Goal: Navigation & Orientation: Find specific page/section

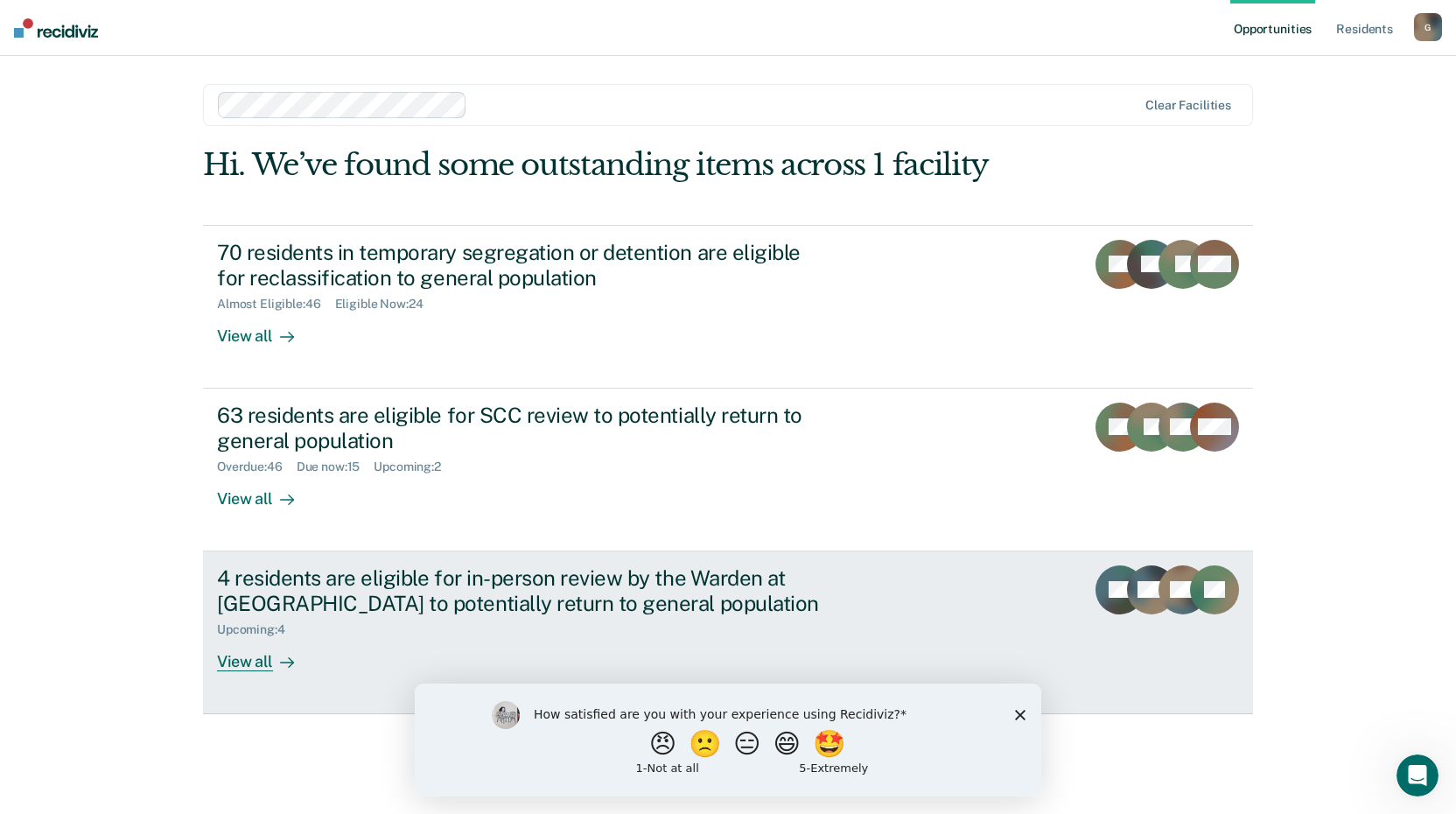
click at [241, 662] on div "View all" at bounding box center [266, 654] width 98 height 34
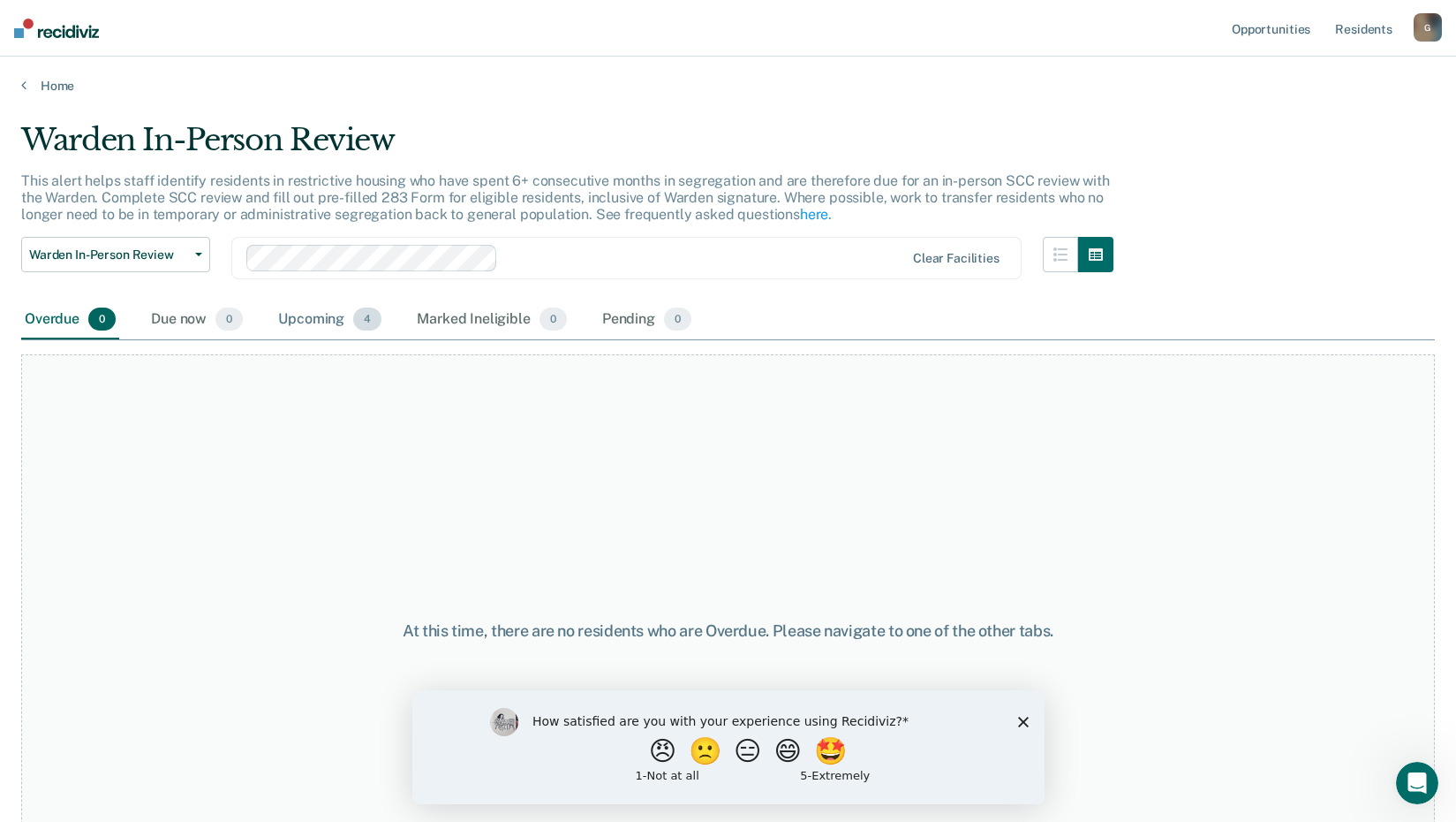
click at [314, 318] on div "Upcoming 4" at bounding box center [330, 319] width 111 height 39
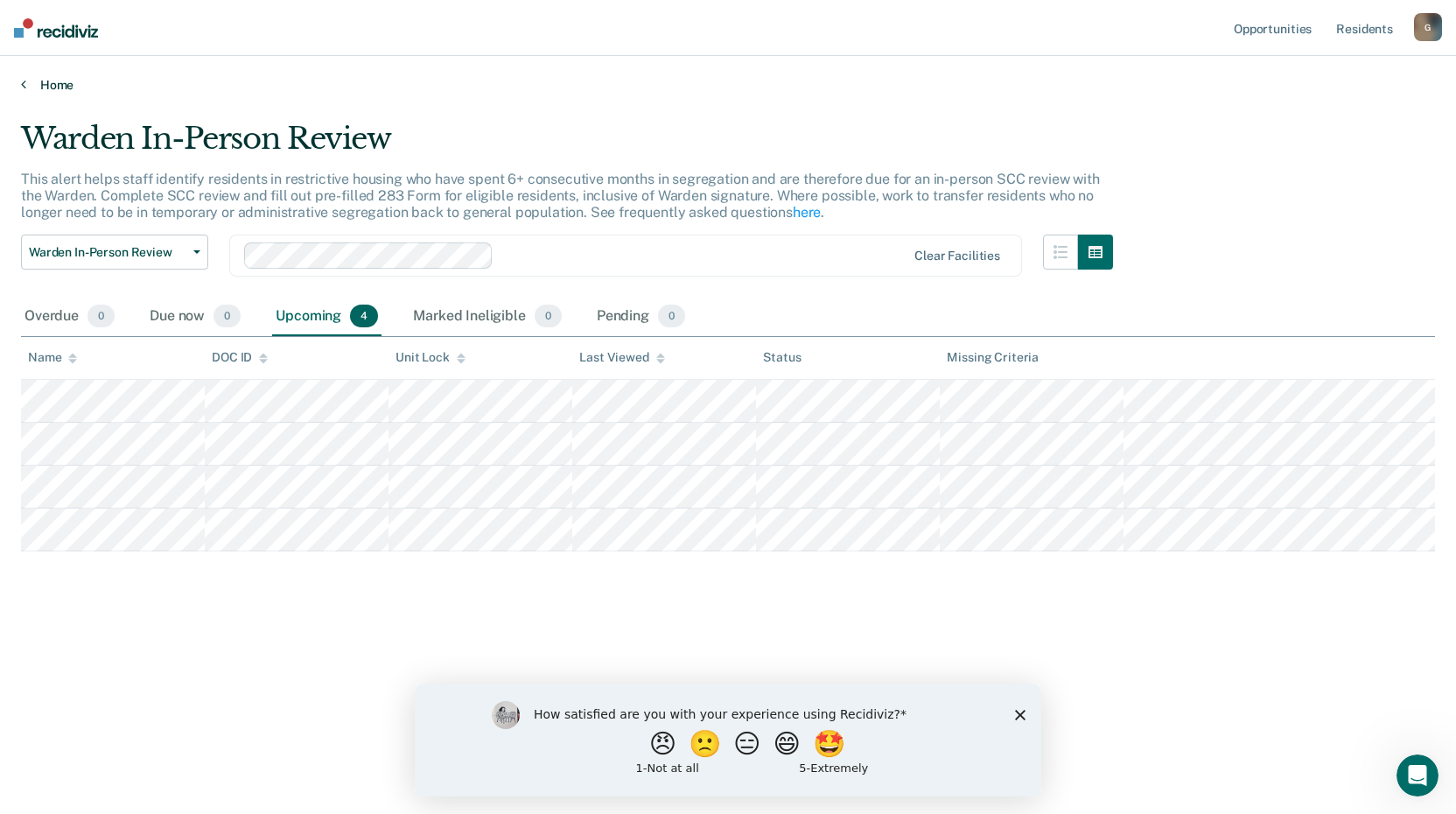
click at [58, 88] on link "Home" at bounding box center [728, 85] width 1414 height 16
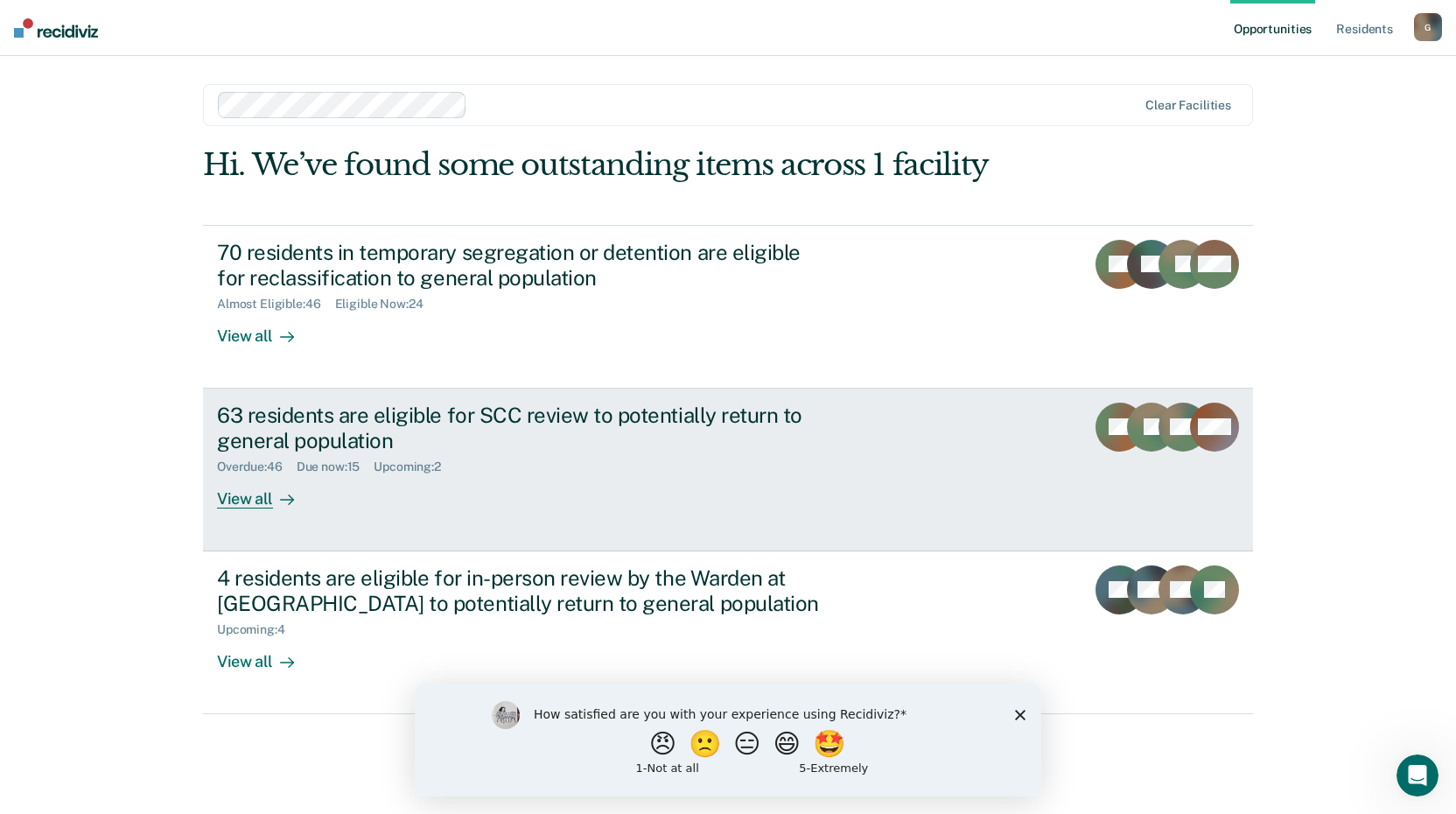
click at [630, 459] on div "Overdue : 46 Due now : 15 Upcoming : 2" at bounding box center [524, 463] width 614 height 22
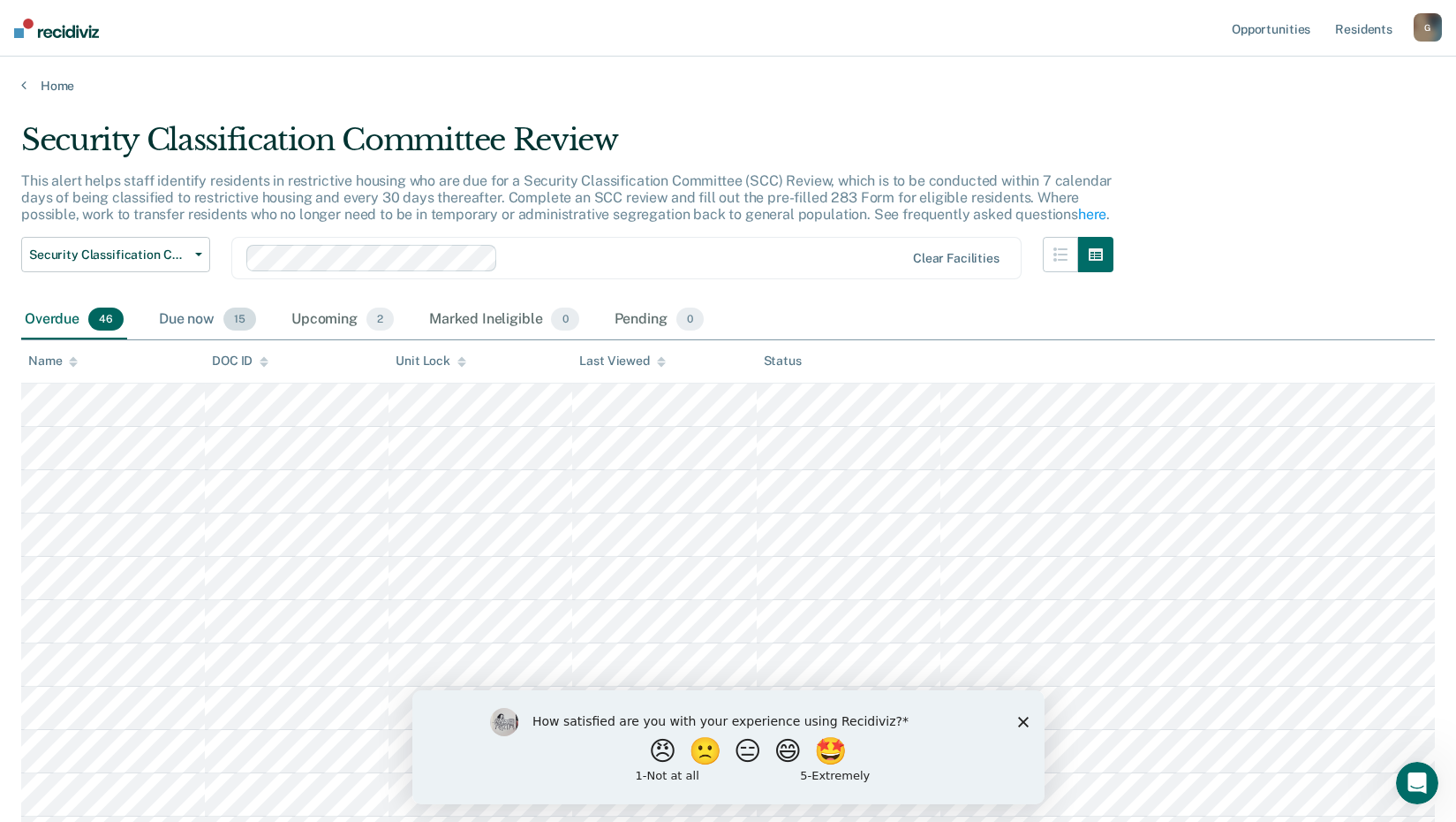
click at [195, 332] on div "Due now 15" at bounding box center [208, 319] width 104 height 39
click at [302, 315] on div "Upcoming 2" at bounding box center [342, 319] width 110 height 39
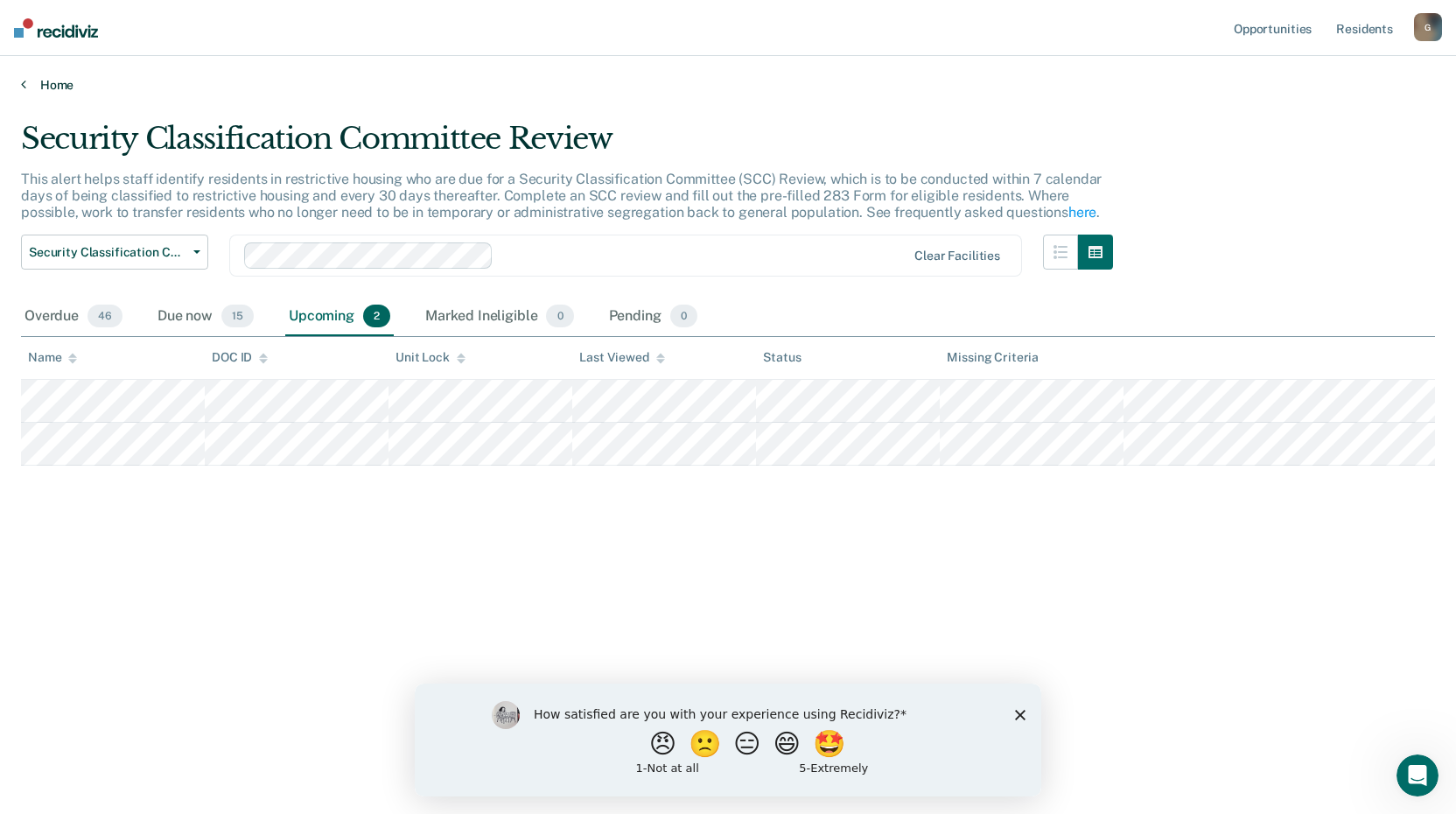
click at [63, 85] on link "Home" at bounding box center [728, 85] width 1414 height 16
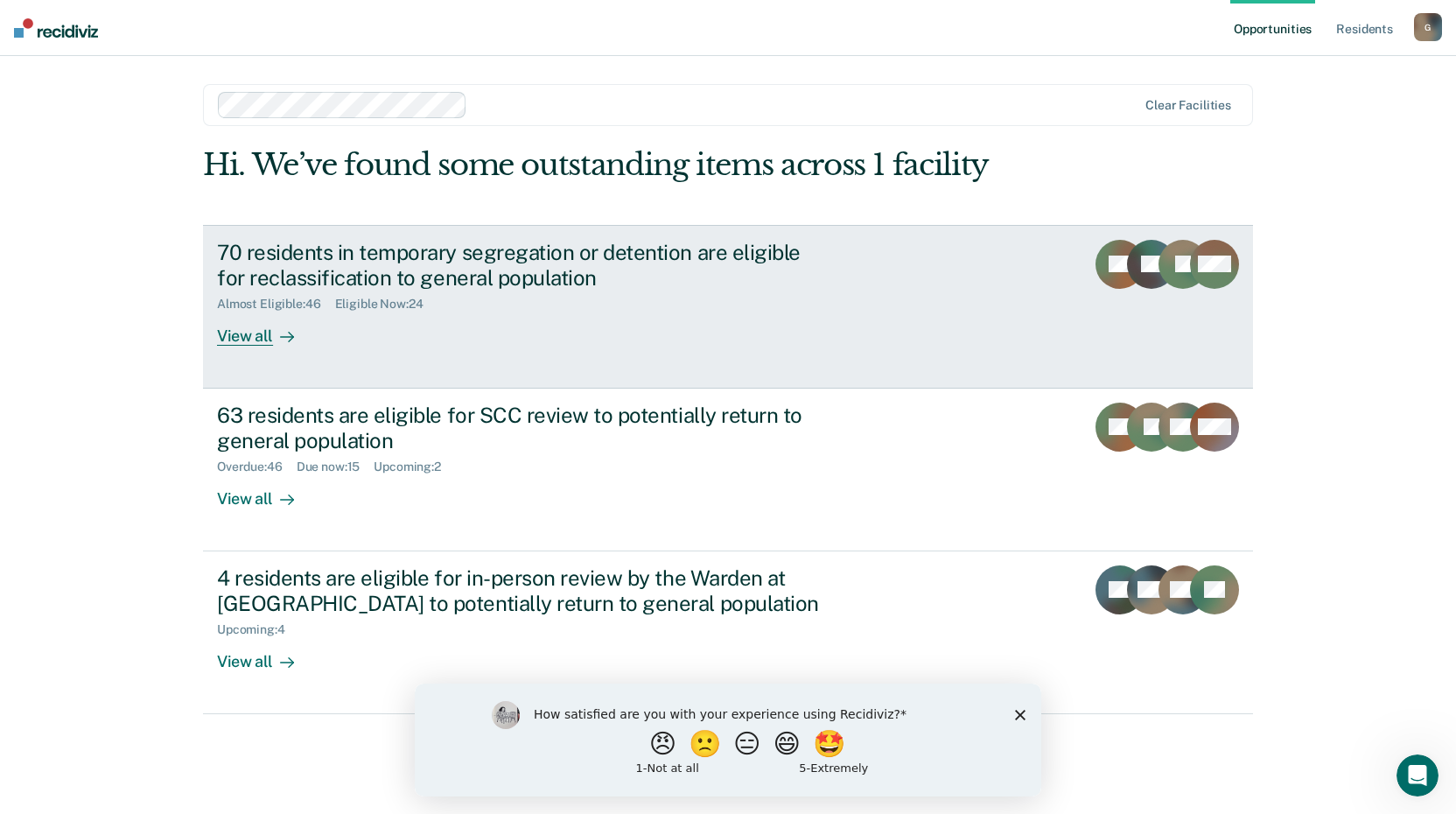
click at [602, 342] on div "70 residents in temporary segregation or detention are eligible for reclassific…" at bounding box center [545, 293] width 657 height 106
